Goal: Navigation & Orientation: Find specific page/section

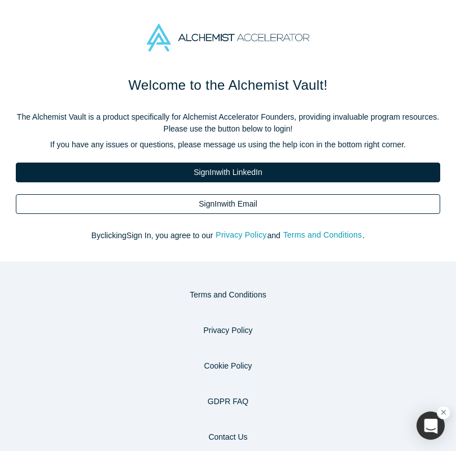
click at [89, 211] on link "Sign In with Email" at bounding box center [228, 204] width 424 height 20
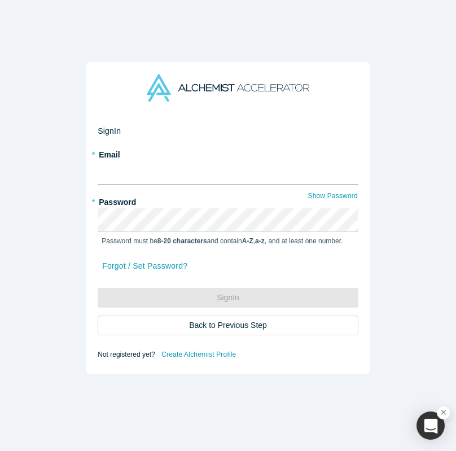
type input "[PERSON_NAME][EMAIL_ADDRESS][DOMAIN_NAME]"
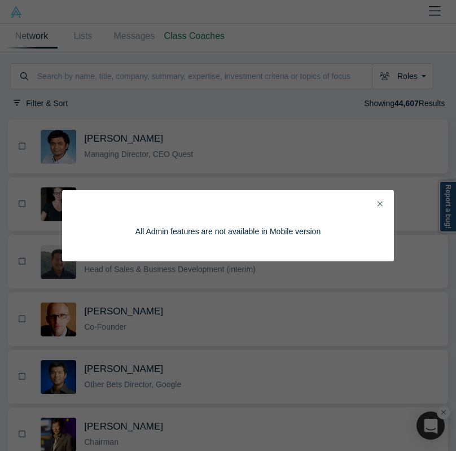
click at [380, 203] on icon "Close" at bounding box center [380, 204] width 5 height 8
